Goal: Transaction & Acquisition: Book appointment/travel/reservation

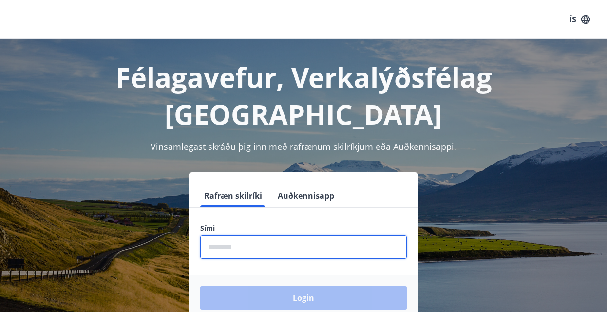
click at [204, 235] on input "phone" at bounding box center [303, 247] width 207 height 24
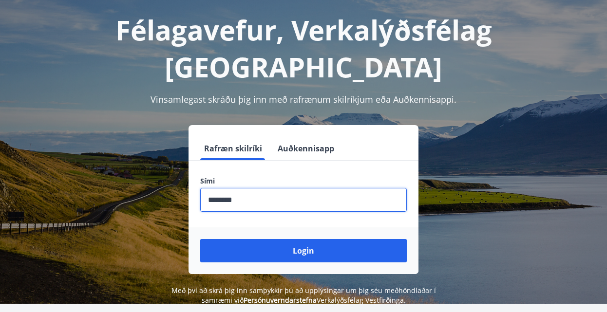
scroll to position [50, 0]
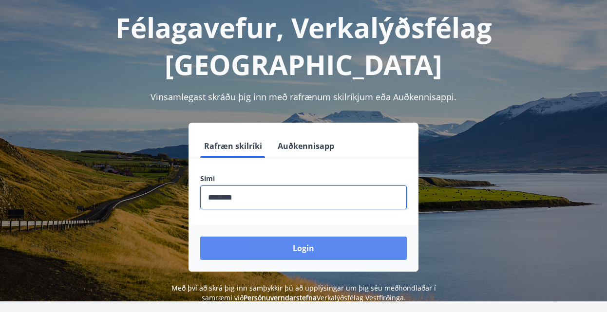
type input "********"
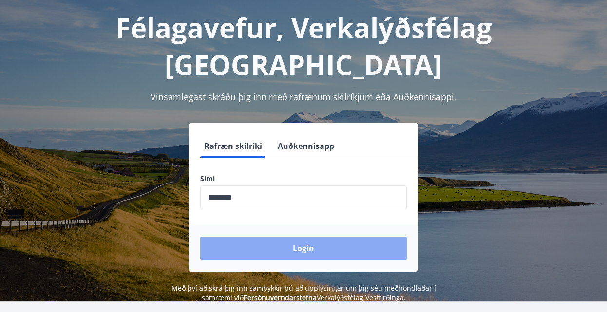
click at [302, 237] on button "Login" at bounding box center [303, 248] width 207 height 23
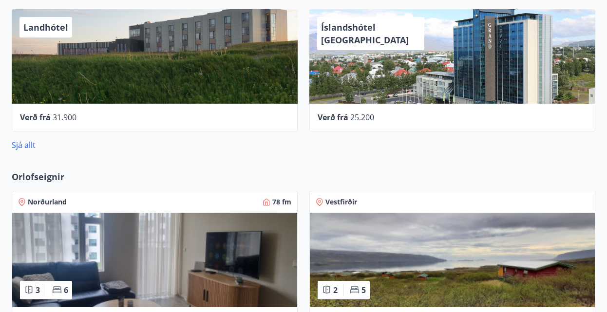
scroll to position [646, 0]
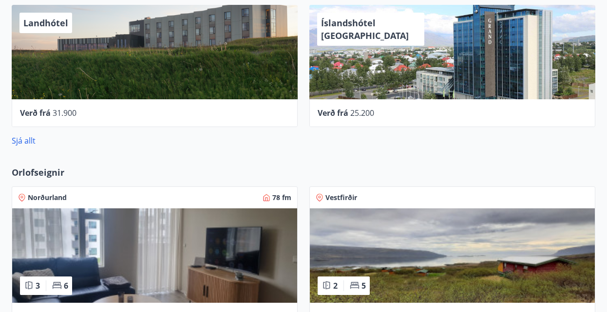
click at [42, 173] on span "Orlofseignir" at bounding box center [38, 172] width 53 height 13
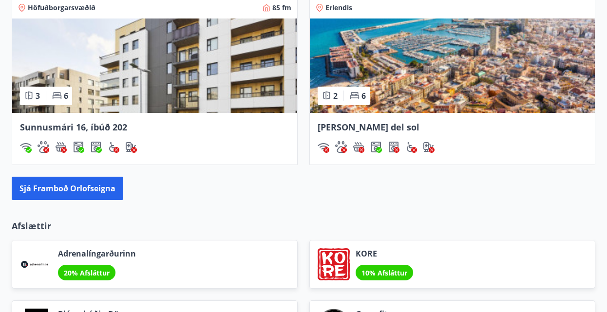
scroll to position [1044, 0]
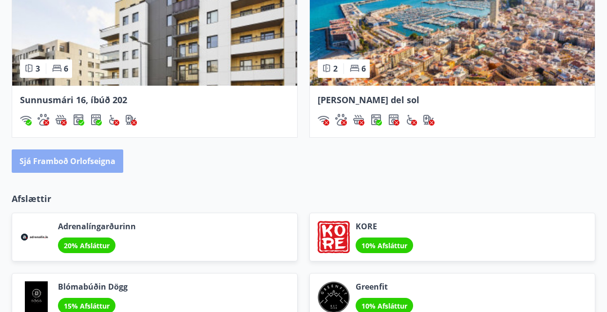
click at [68, 159] on button "Sjá framboð orlofseigna" at bounding box center [68, 161] width 112 height 23
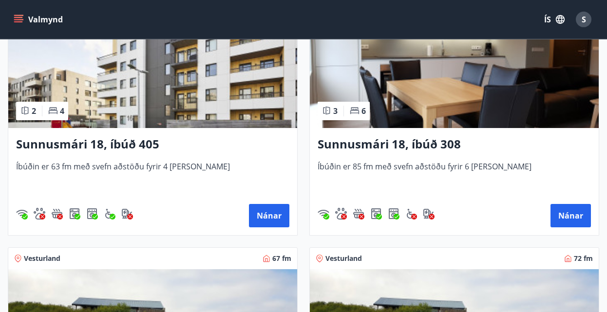
scroll to position [497, 0]
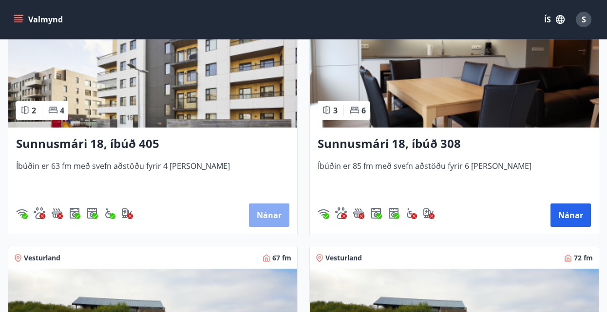
click at [271, 212] on button "Nánar" at bounding box center [269, 215] width 40 height 23
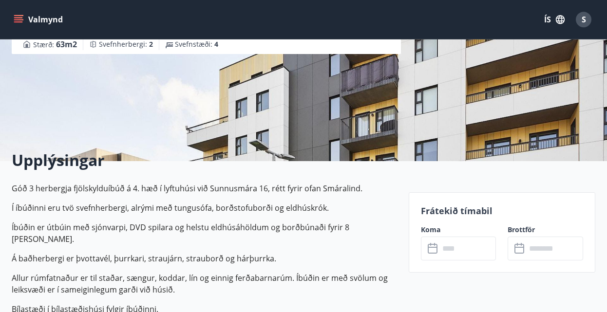
scroll to position [199, 0]
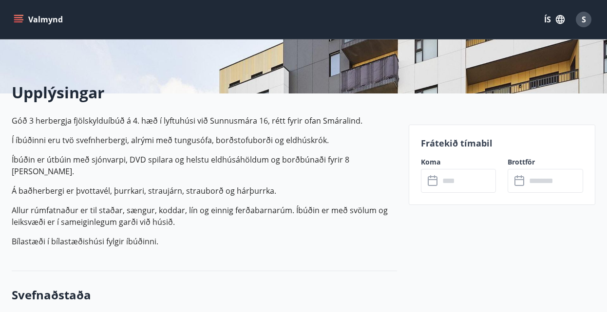
click at [435, 179] on icon at bounding box center [434, 181] width 12 height 12
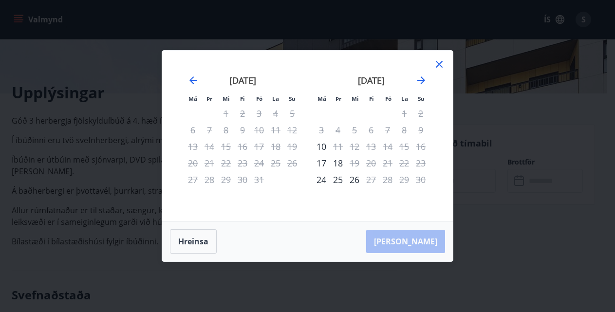
click at [442, 60] on icon at bounding box center [440, 64] width 12 height 12
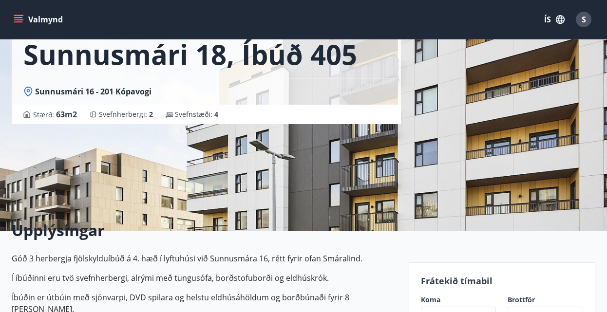
scroll to position [0, 0]
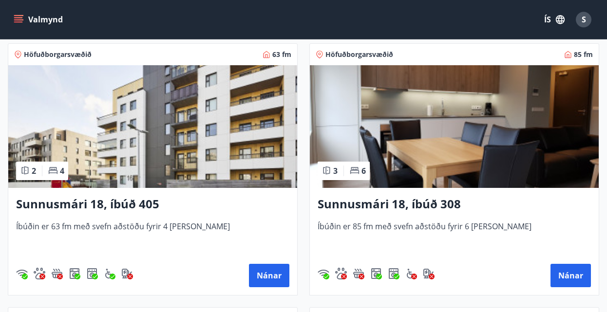
scroll to position [479, 0]
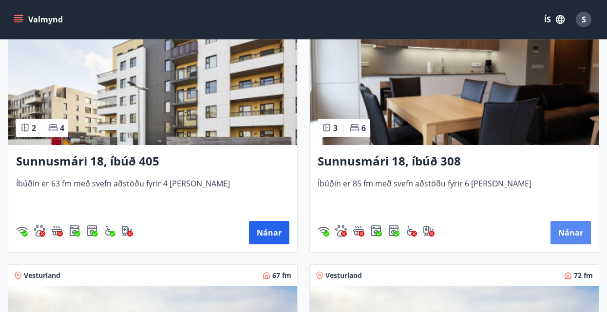
click at [569, 233] on button "Nánar" at bounding box center [571, 232] width 40 height 23
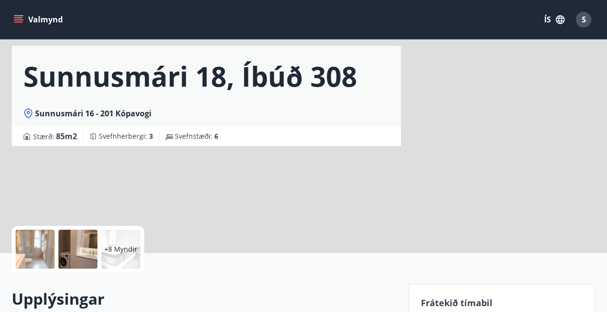
scroll to position [99, 0]
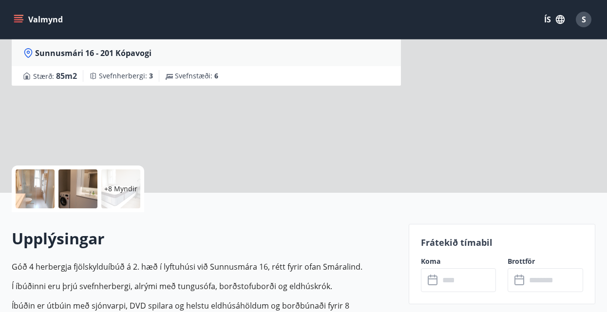
click at [426, 281] on div "​ ​" at bounding box center [459, 280] width 76 height 24
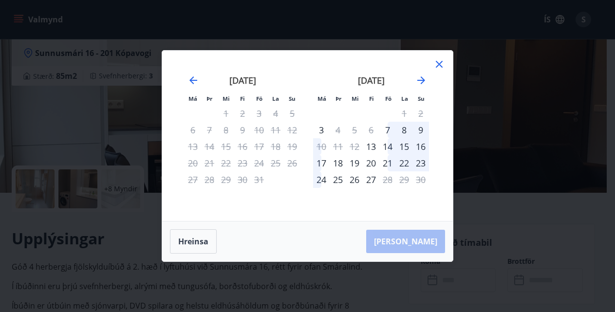
click at [439, 63] on icon at bounding box center [439, 64] width 7 height 7
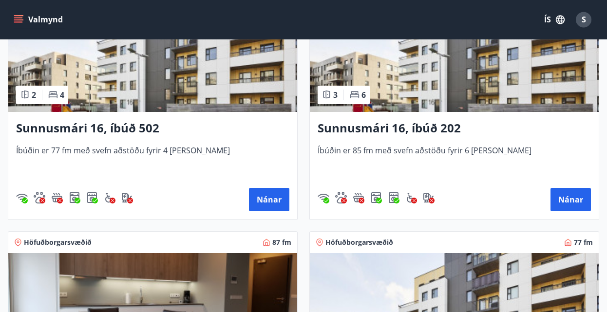
scroll to position [1044, 0]
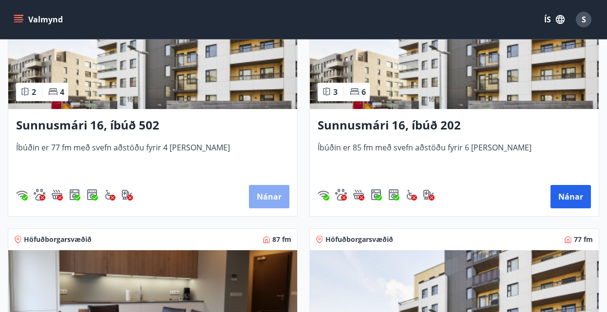
click at [266, 198] on button "Nánar" at bounding box center [269, 196] width 40 height 23
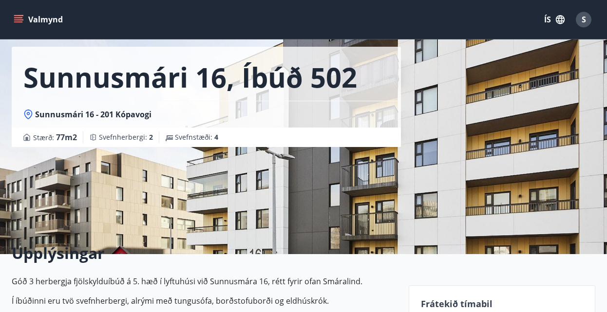
scroll to position [99, 0]
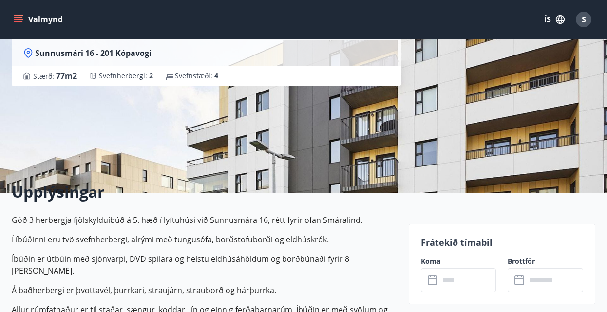
click at [444, 277] on input "text" at bounding box center [467, 280] width 57 height 24
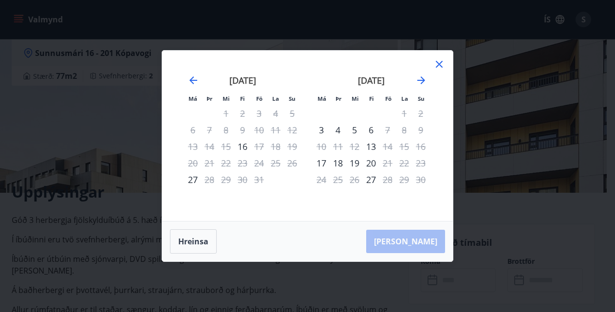
click at [440, 61] on icon at bounding box center [440, 64] width 12 height 12
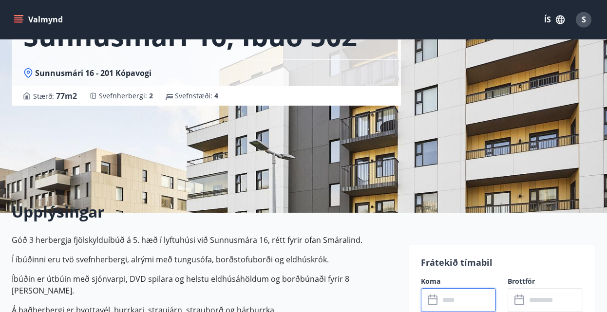
scroll to position [0, 0]
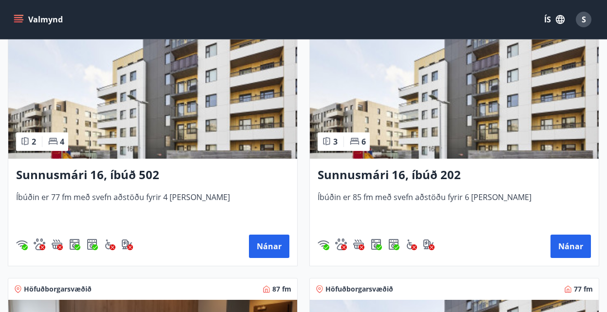
scroll to position [1044, 0]
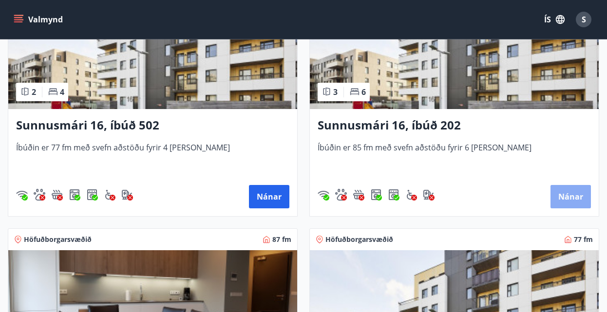
click at [570, 197] on button "Nánar" at bounding box center [571, 196] width 40 height 23
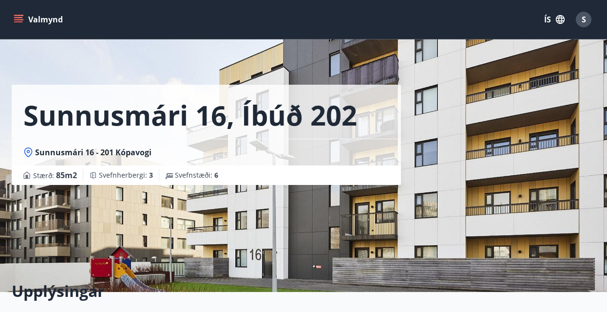
scroll to position [199, 0]
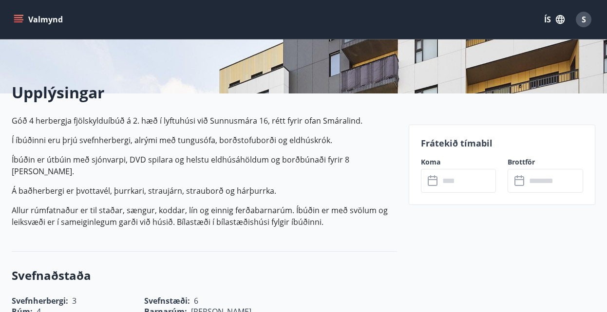
click at [436, 174] on div "​ ​" at bounding box center [459, 181] width 76 height 24
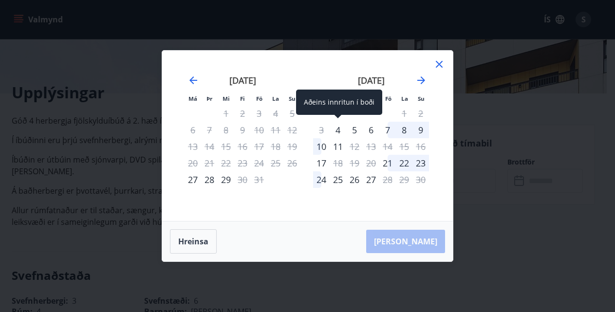
click at [338, 129] on div "4" at bounding box center [338, 130] width 17 height 17
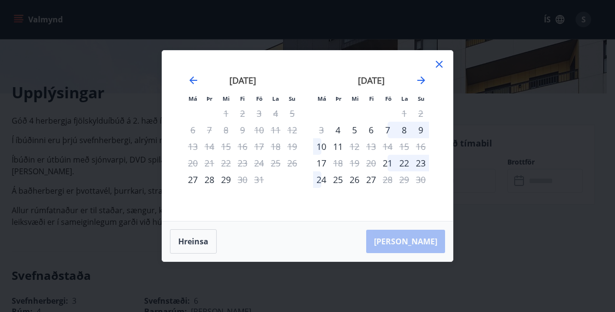
click at [406, 129] on div "8" at bounding box center [404, 130] width 17 height 17
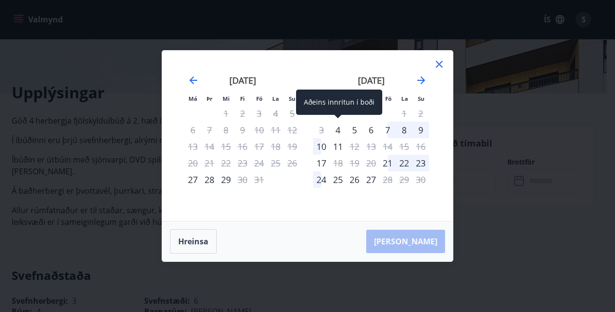
click at [337, 129] on div "4" at bounding box center [338, 130] width 17 height 17
click at [337, 114] on div "Aðeins innritun í boði" at bounding box center [339, 102] width 86 height 25
click at [336, 129] on div "4" at bounding box center [338, 130] width 17 height 17
click at [337, 131] on div "4" at bounding box center [338, 130] width 17 height 17
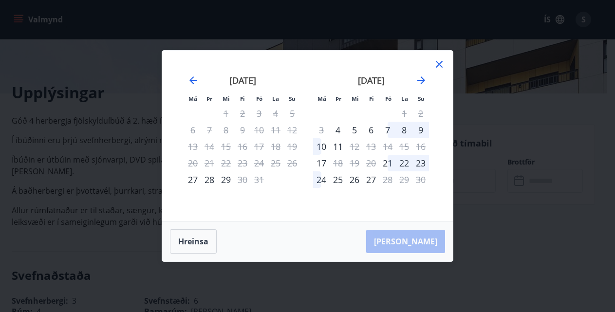
click at [339, 144] on div "11" at bounding box center [338, 146] width 17 height 17
click at [338, 147] on div "11" at bounding box center [338, 146] width 17 height 17
click at [499, 248] on div "Má Þr Mi Fi Fö La Su Má Þr Mi Fi Fö La Su september 2025 1 2 3 4 5 6 7 8 9 10 1…" at bounding box center [307, 156] width 615 height 312
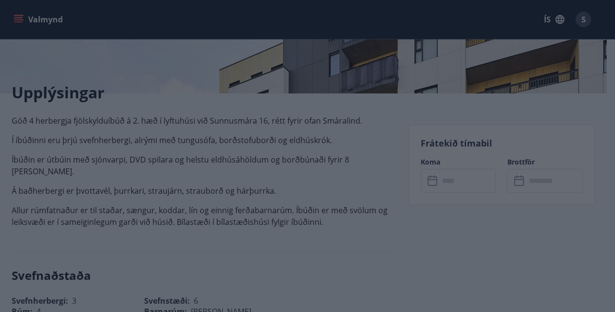
click at [499, 248] on div "Má Þr Mi Fi Fö La Su Má Þr Mi Fi Fö La Su september 2025 1 2 3 4 5 6 7 8 9 10 1…" at bounding box center [307, 156] width 615 height 312
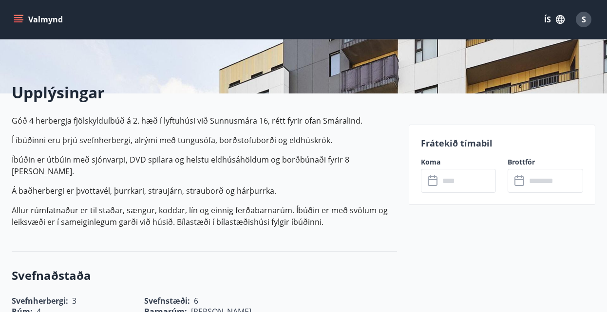
click at [435, 179] on icon at bounding box center [433, 179] width 10 height 1
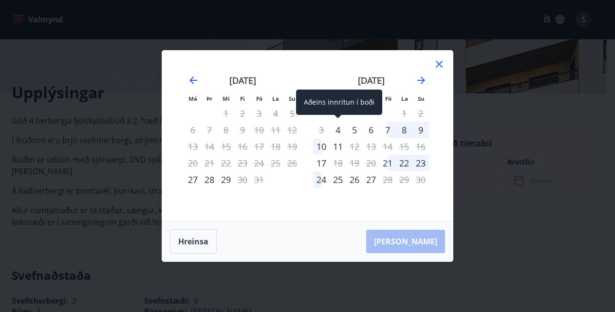
click at [338, 130] on div "4" at bounding box center [338, 130] width 17 height 17
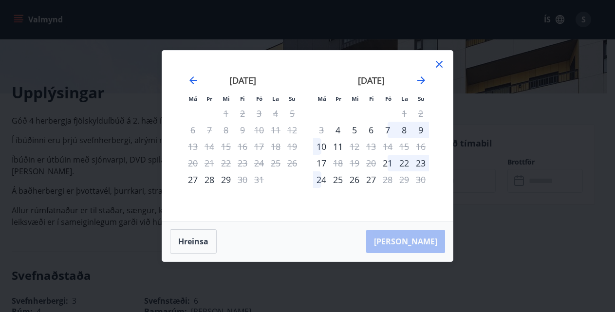
click at [355, 129] on div "5" at bounding box center [354, 130] width 17 height 17
click at [372, 129] on div "6" at bounding box center [371, 130] width 17 height 17
click at [384, 129] on div "7" at bounding box center [388, 130] width 17 height 17
click at [405, 131] on div "8" at bounding box center [404, 130] width 17 height 17
click at [438, 63] on icon at bounding box center [439, 64] width 7 height 7
